Goal: Information Seeking & Learning: Learn about a topic

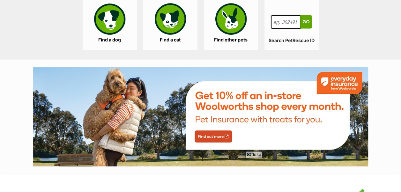
scroll to position [637, 0]
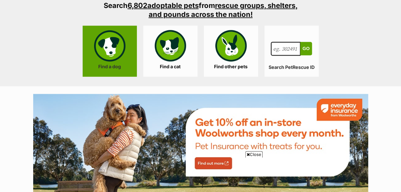
click at [112, 42] on link "Find a dog" at bounding box center [110, 51] width 54 height 51
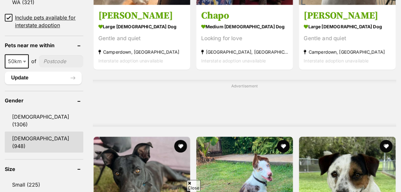
scroll to position [510, 0]
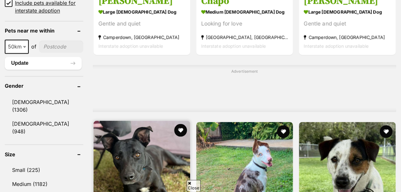
click at [27, 163] on link "Small (225)" at bounding box center [44, 169] width 78 height 13
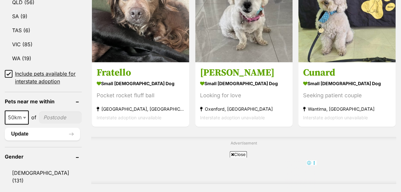
scroll to position [382, 0]
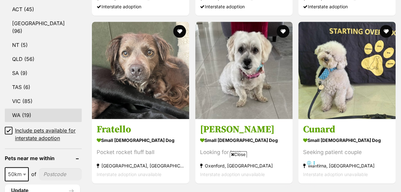
click at [16, 108] on link "WA (19)" at bounding box center [43, 114] width 77 height 13
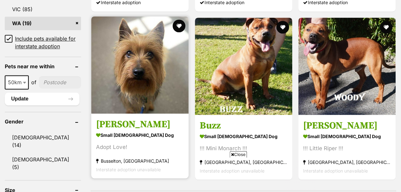
click at [151, 46] on img at bounding box center [139, 64] width 97 height 97
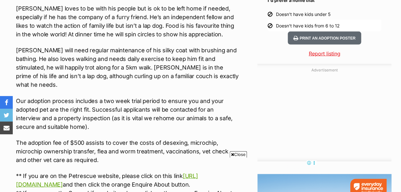
scroll to position [669, 0]
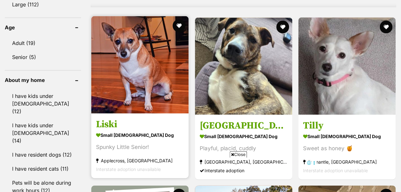
click at [152, 48] on img at bounding box center [139, 64] width 97 height 97
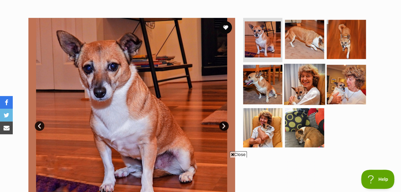
click at [293, 69] on img at bounding box center [304, 84] width 41 height 41
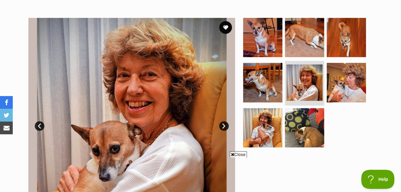
click at [221, 121] on link "Next" at bounding box center [224, 126] width 10 height 10
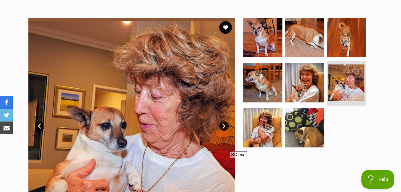
click at [221, 121] on link "Next" at bounding box center [224, 126] width 10 height 10
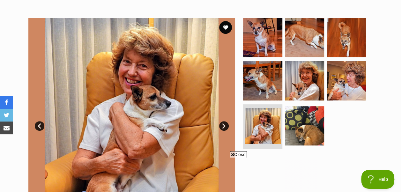
click at [221, 121] on link "Next" at bounding box center [224, 126] width 10 height 10
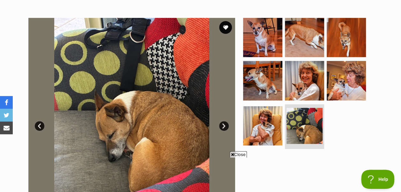
click at [221, 121] on link "Next" at bounding box center [224, 126] width 10 height 10
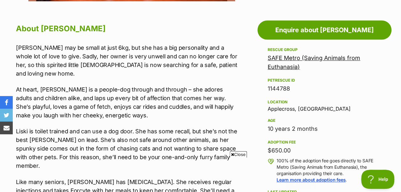
scroll to position [382, 0]
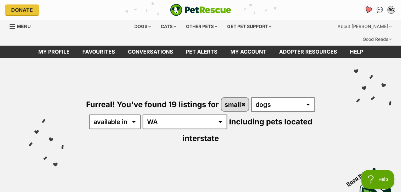
click at [368, 10] on icon "Favourites" at bounding box center [368, 9] width 8 height 7
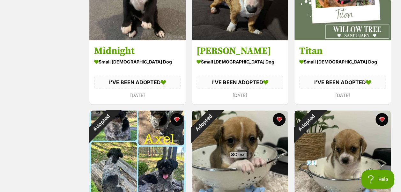
scroll to position [414, 0]
